Goal: Task Accomplishment & Management: Use online tool/utility

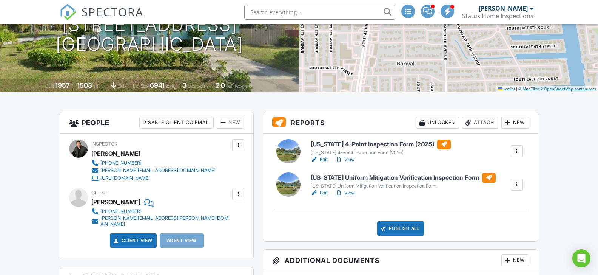
click at [352, 192] on link "View" at bounding box center [345, 193] width 20 height 8
click at [346, 159] on link "View" at bounding box center [345, 160] width 20 height 8
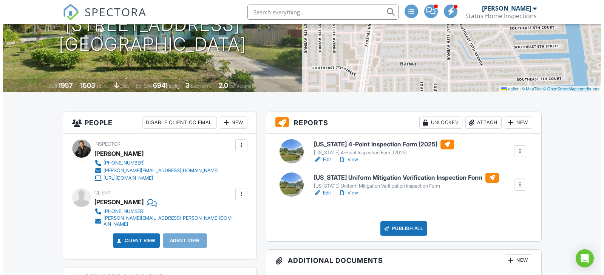
scroll to position [108, 0]
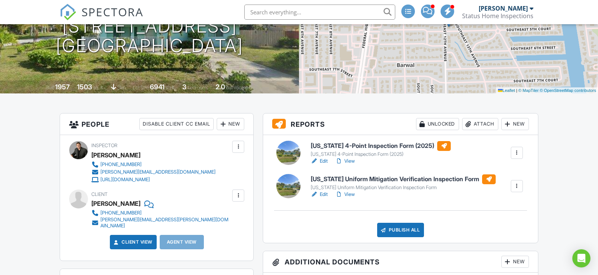
click at [415, 227] on div "Publish All" at bounding box center [400, 229] width 47 height 14
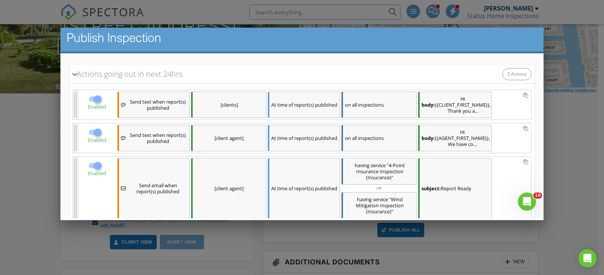
scroll to position [99, 0]
click at [104, 127] on div at bounding box center [97, 133] width 13 height 13
checkbox input "false"
click at [104, 101] on div at bounding box center [97, 100] width 13 height 13
checkbox input "false"
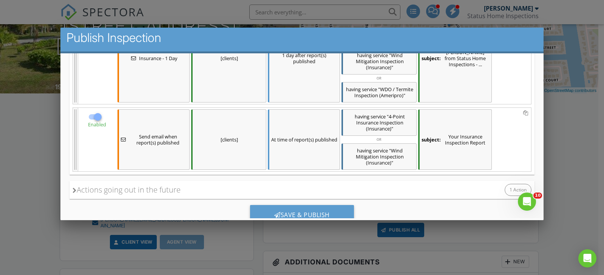
scroll to position [334, 0]
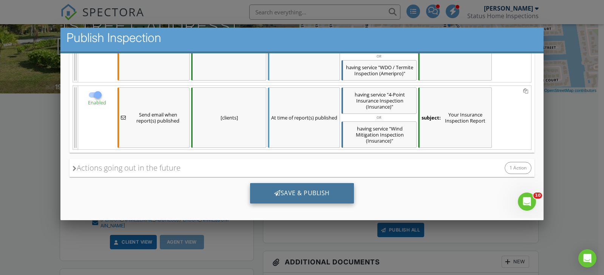
click at [335, 182] on div "Save & Publish" at bounding box center [302, 192] width 104 height 20
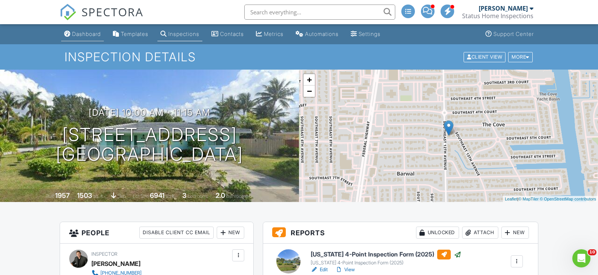
click at [86, 33] on div "Dashboard" at bounding box center [86, 34] width 29 height 6
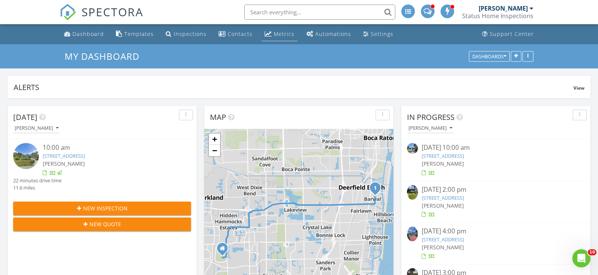
click at [284, 34] on div "Metrics" at bounding box center [284, 33] width 21 height 7
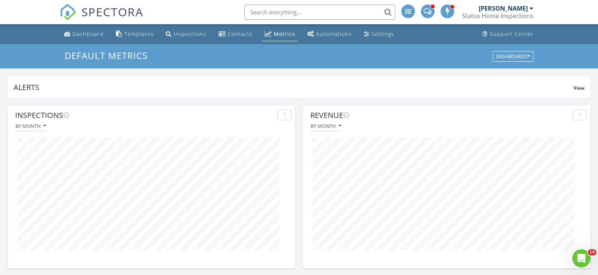
scroll to position [377563, 377437]
